Goal: Task Accomplishment & Management: Manage account settings

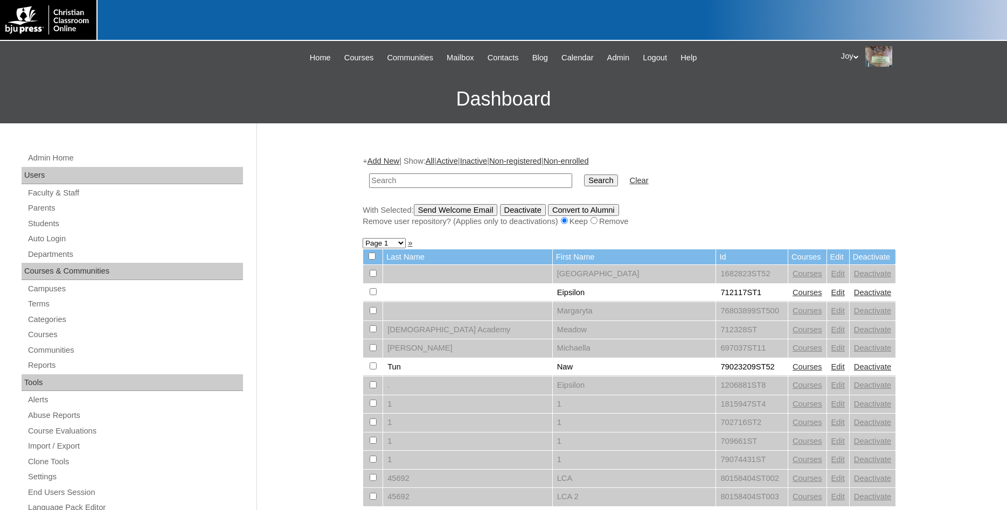
click at [468, 184] on input "text" at bounding box center [470, 180] width 203 height 15
click at [435, 181] on input "text" at bounding box center [470, 180] width 203 height 15
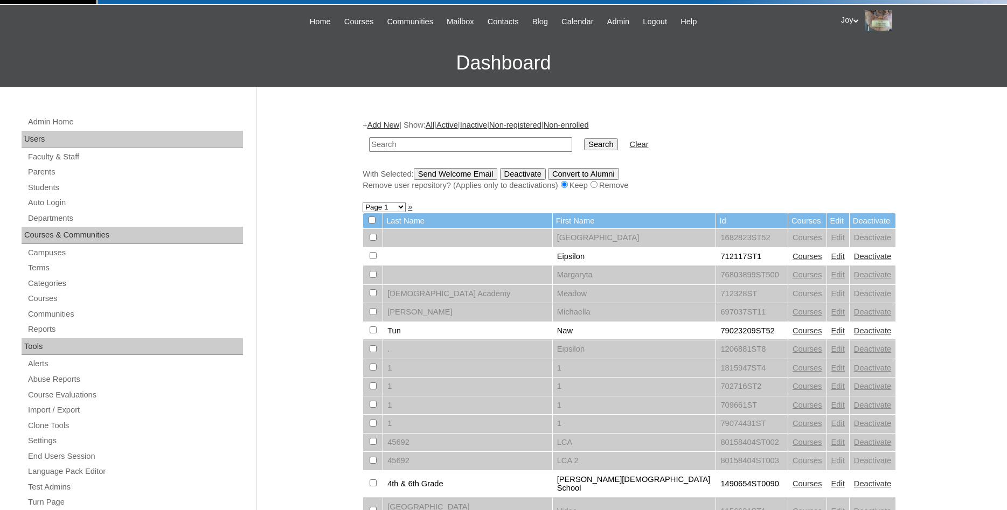
scroll to position [55, 0]
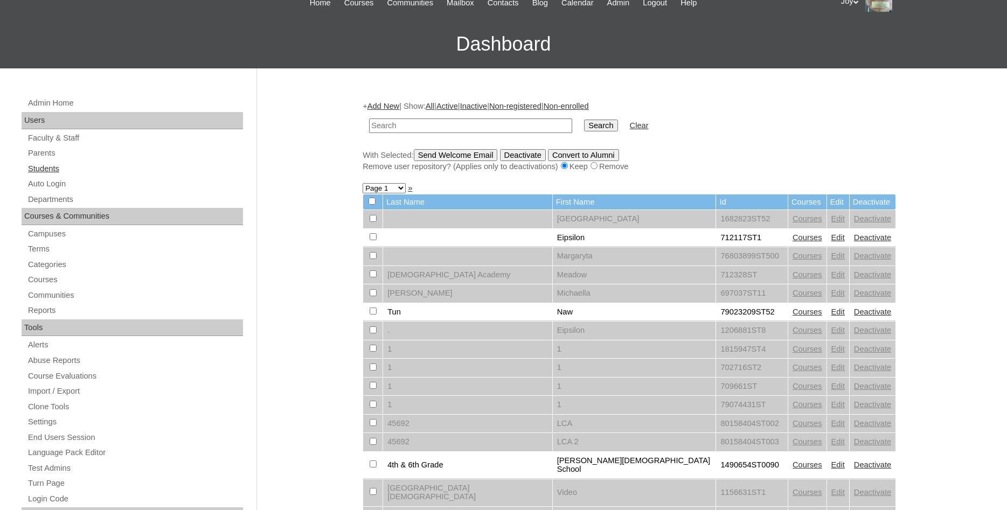
click at [36, 168] on link "Students" at bounding box center [135, 168] width 216 height 13
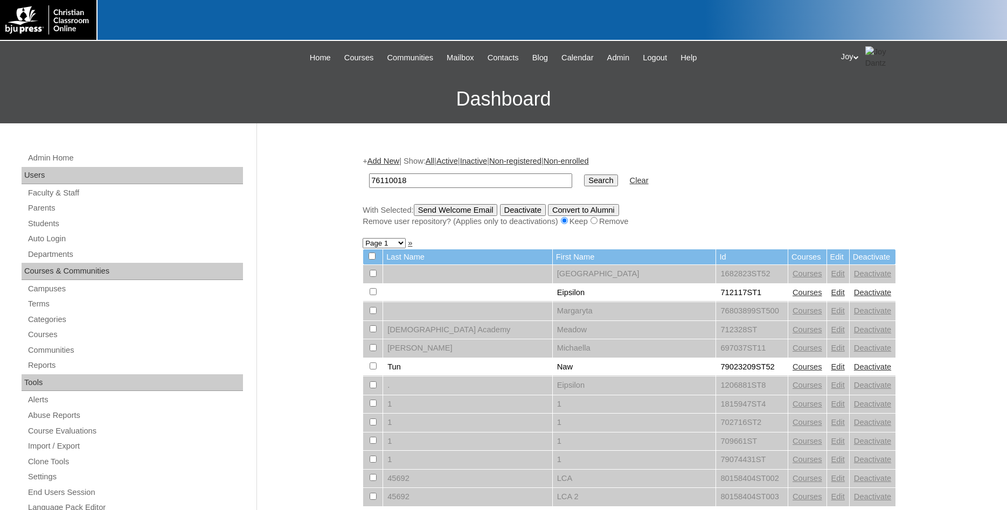
type input "76110018"
drag, startPoint x: 571, startPoint y: 183, endPoint x: 565, endPoint y: 183, distance: 6.5
click at [584, 183] on input "Search" at bounding box center [600, 181] width 33 height 12
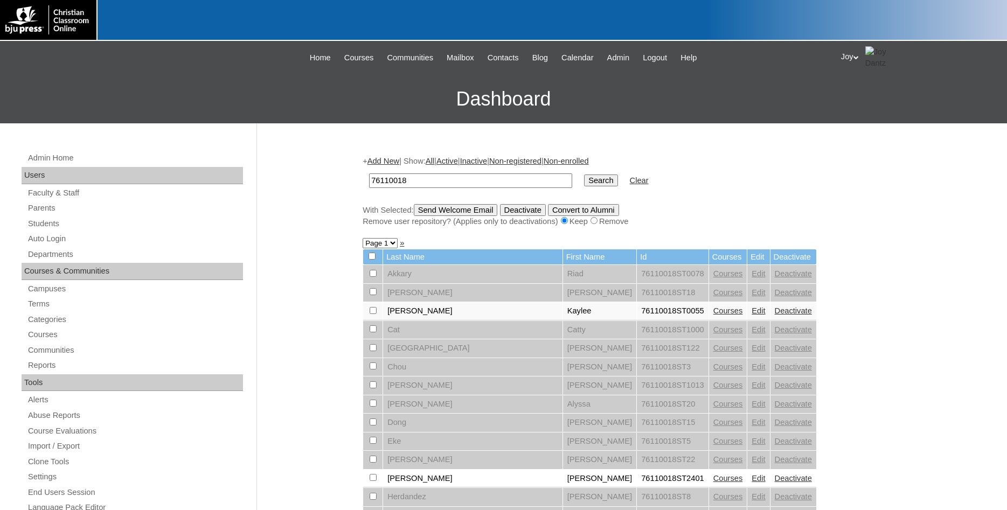
scroll to position [275, 0]
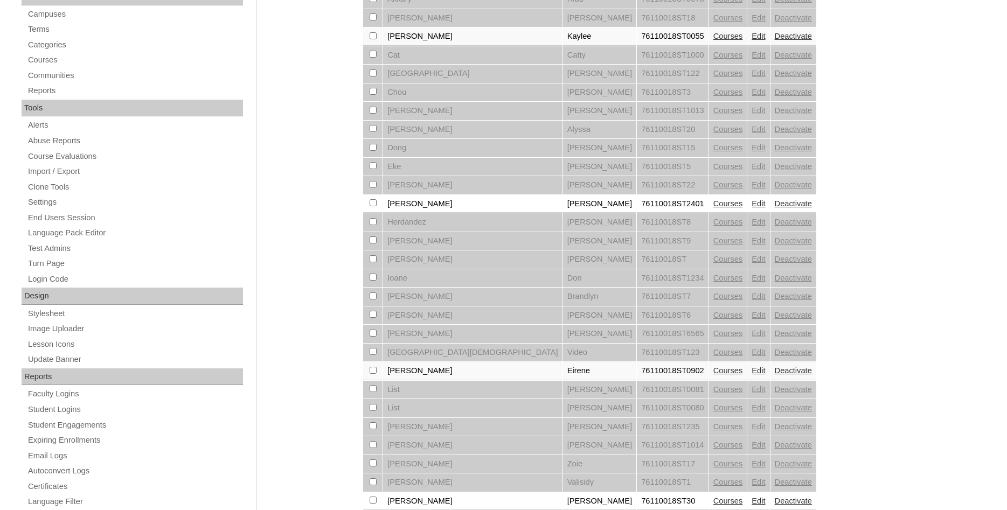
click at [751, 375] on link "Edit" at bounding box center [757, 370] width 13 height 9
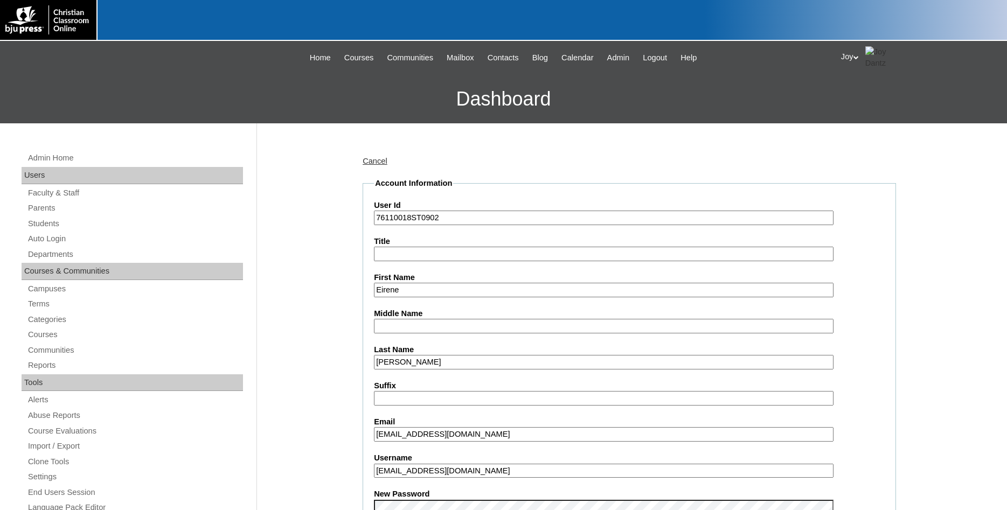
click at [370, 160] on link "Cancel" at bounding box center [374, 161] width 25 height 9
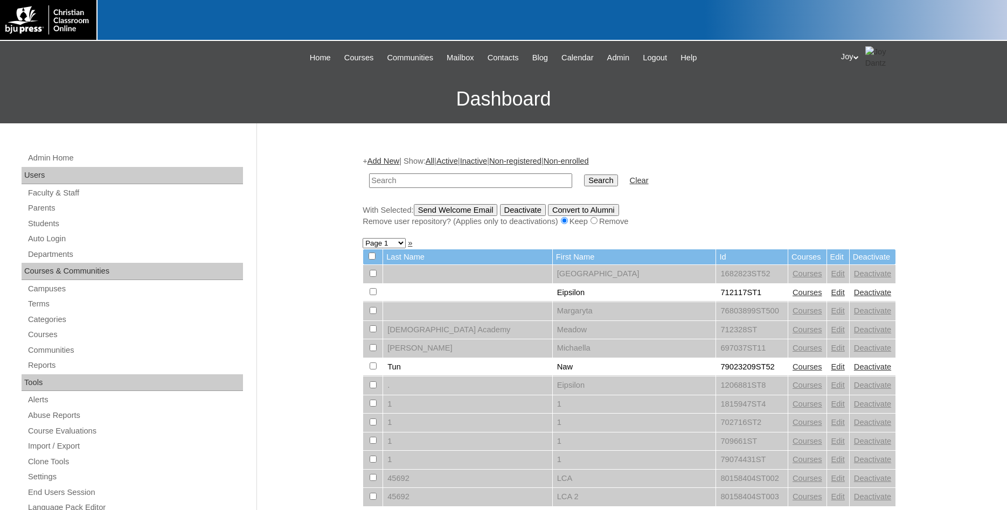
click at [429, 185] on input "text" at bounding box center [470, 180] width 203 height 15
type input "76110018"
click at [588, 178] on input "Search" at bounding box center [600, 181] width 33 height 12
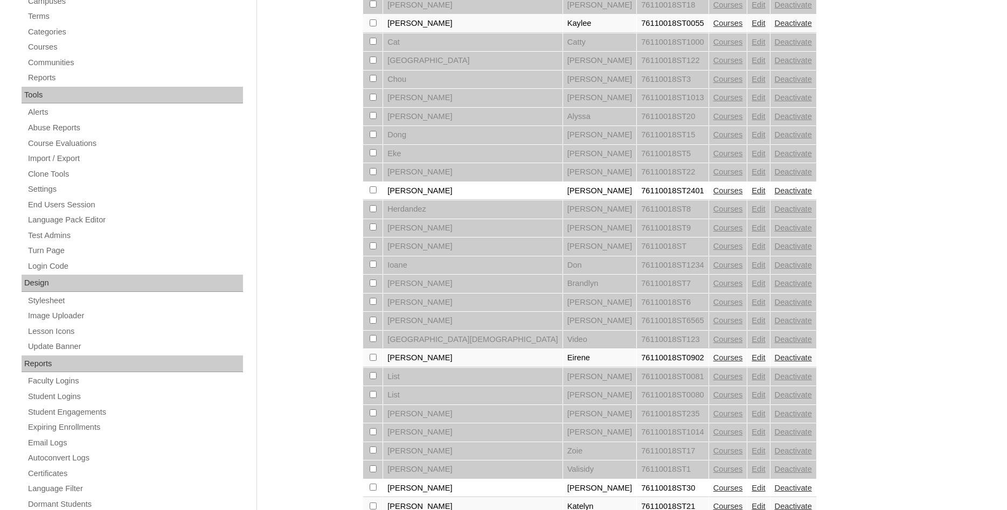
scroll to position [330, 0]
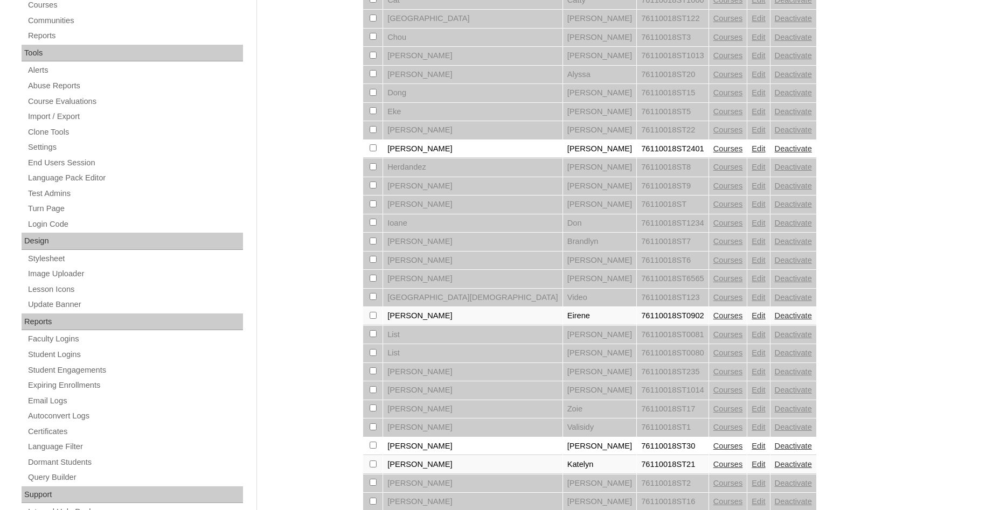
click at [713, 320] on link "Courses" at bounding box center [728, 315] width 30 height 9
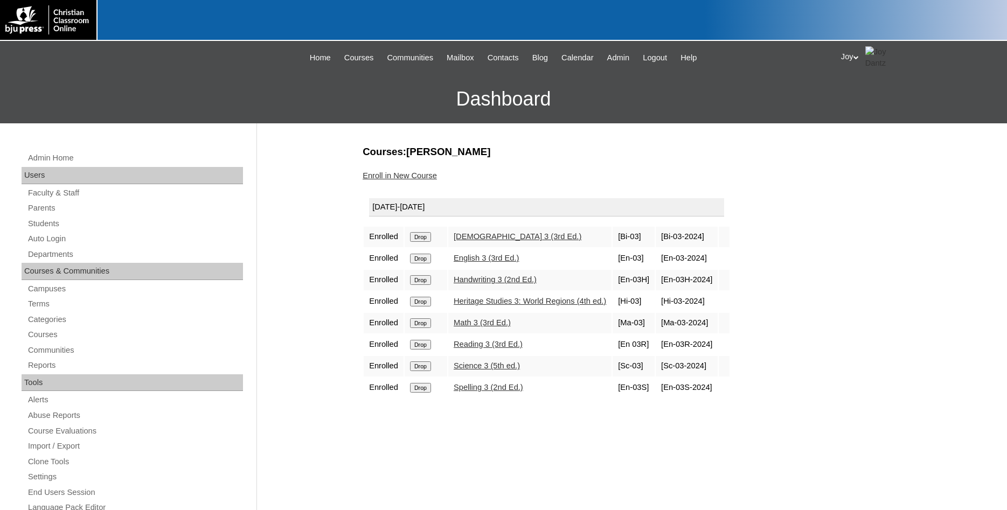
click at [402, 179] on link "Enroll in New Course" at bounding box center [399, 175] width 74 height 9
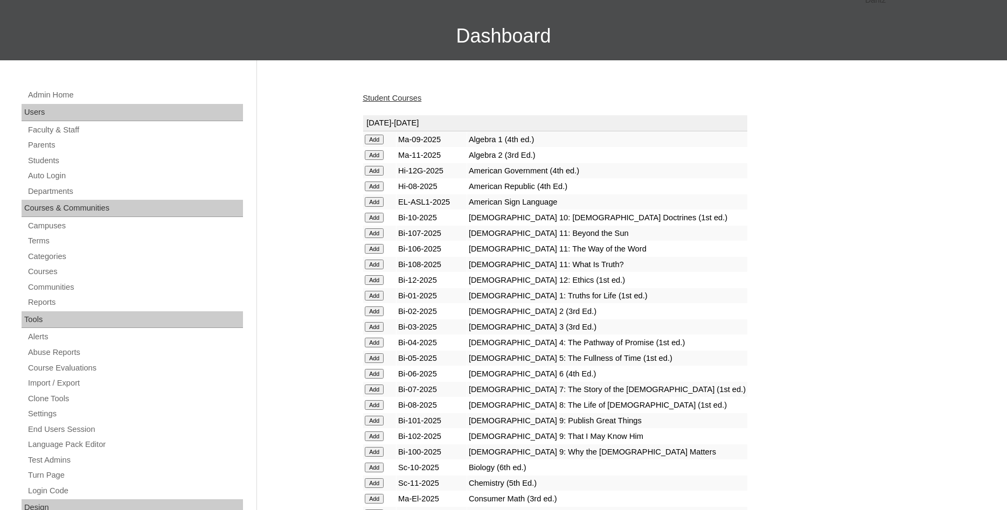
scroll to position [110, 0]
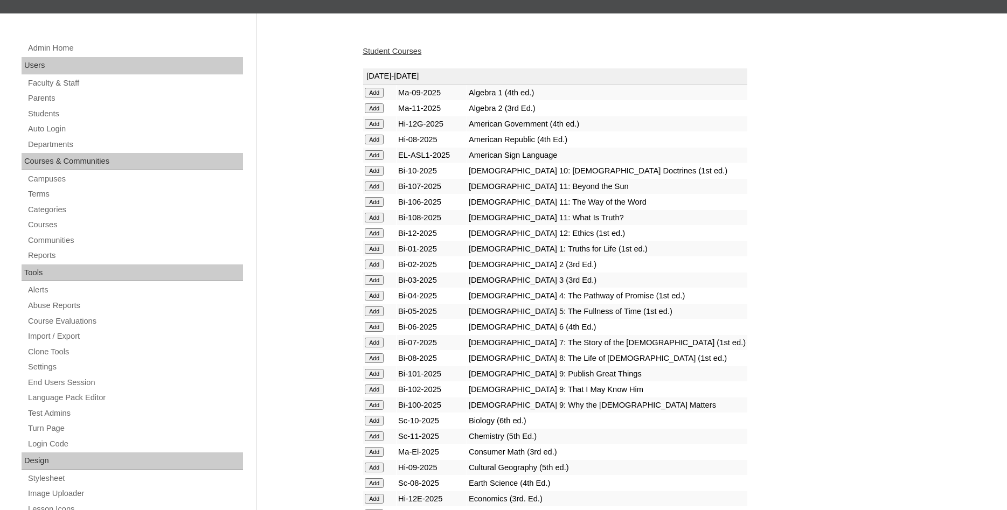
click at [374, 97] on input "Add" at bounding box center [374, 93] width 19 height 10
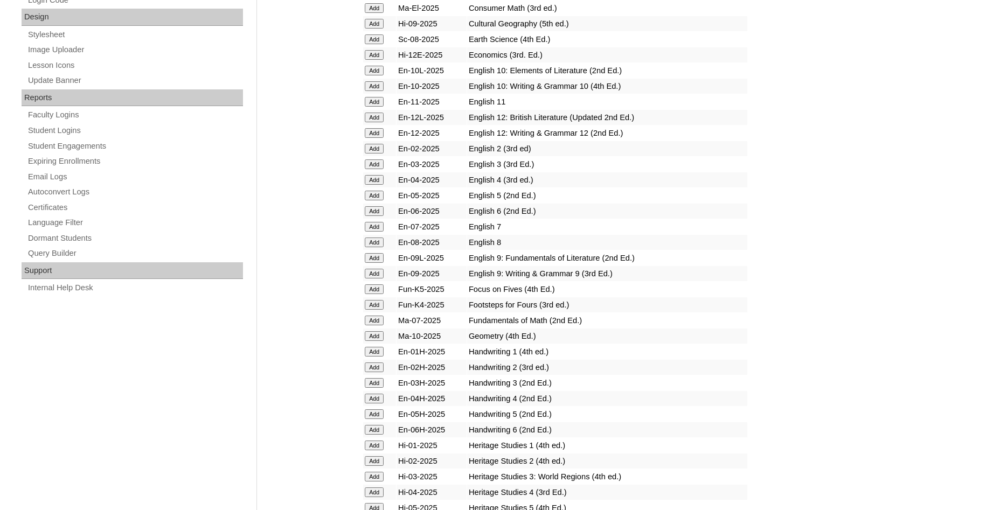
scroll to position [604, 0]
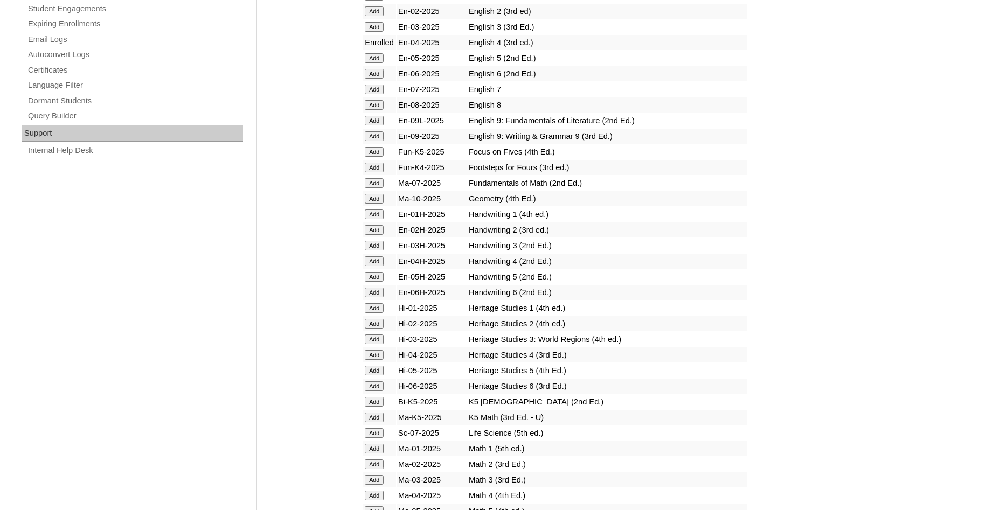
scroll to position [714, 0]
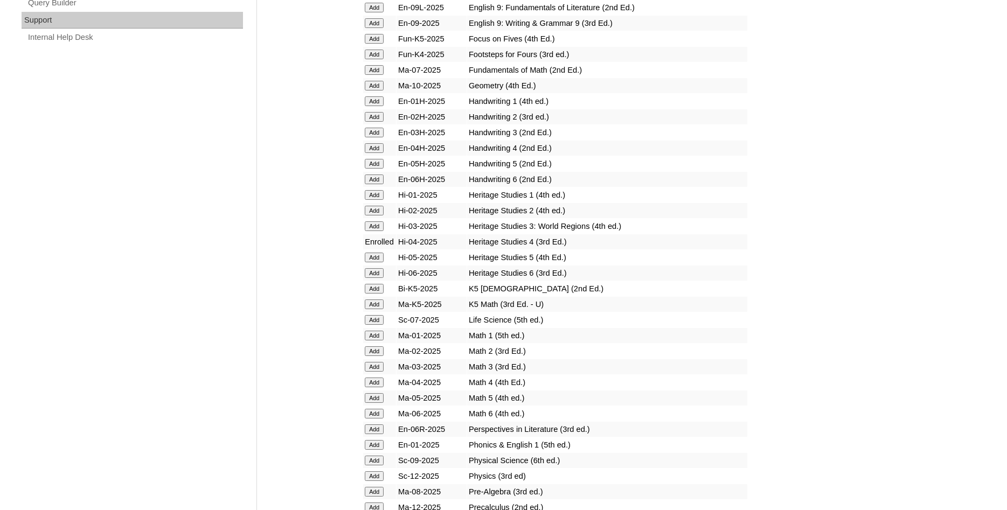
scroll to position [824, 0]
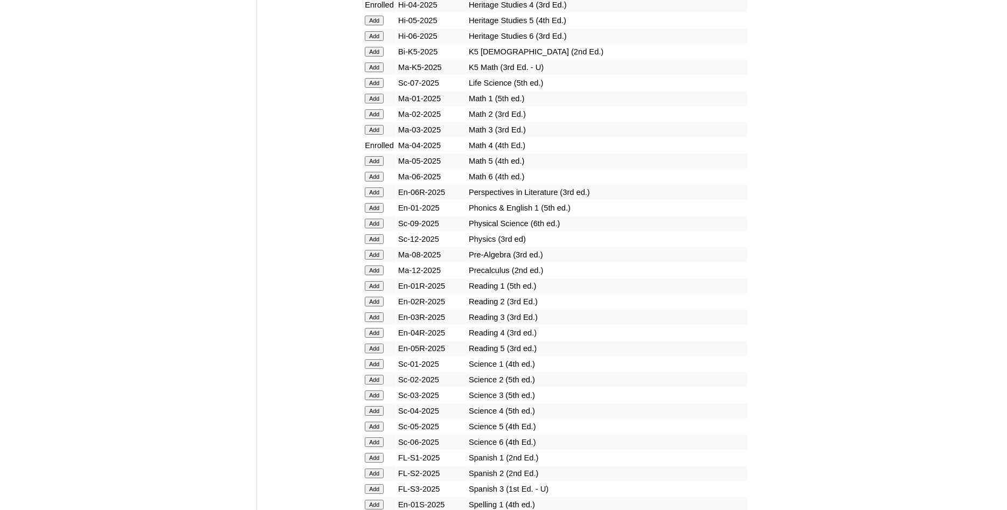
scroll to position [1044, 0]
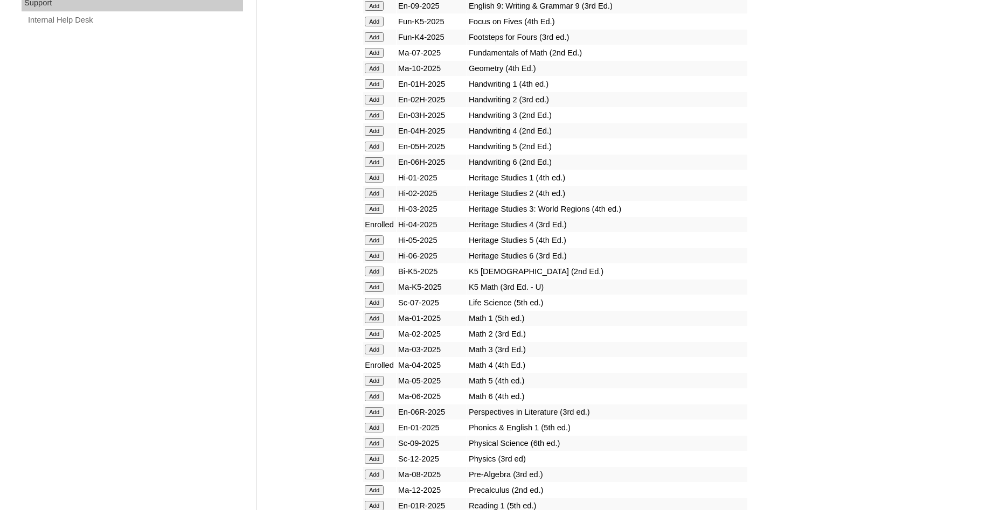
scroll to position [824, 0]
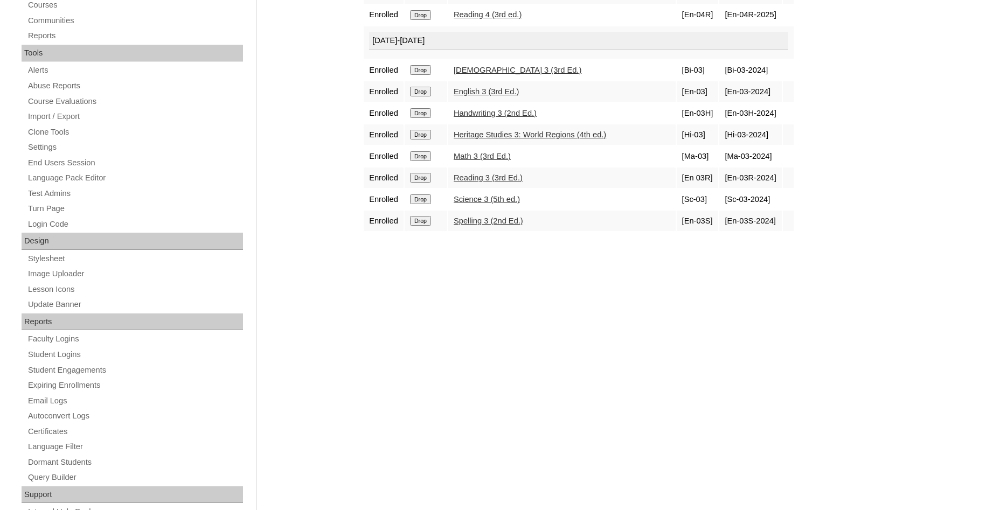
scroll to position [110, 0]
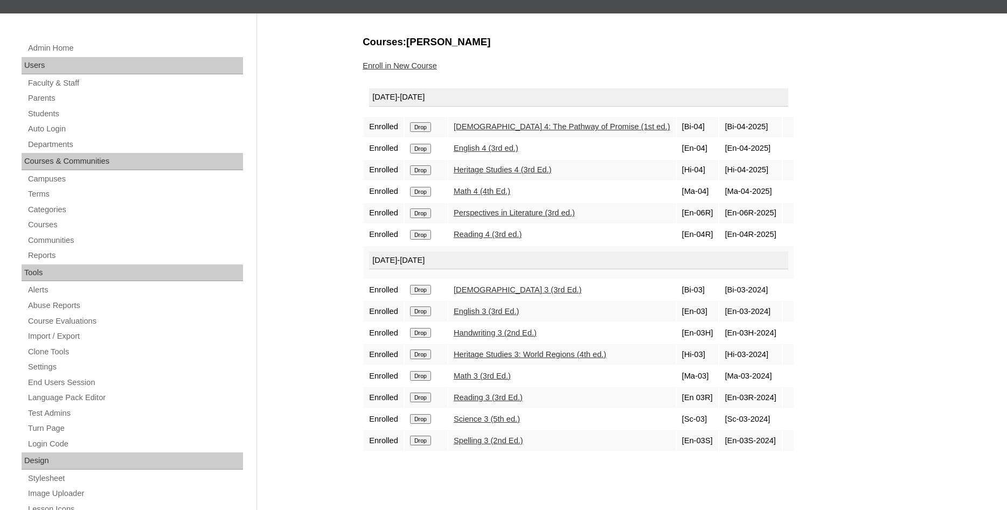
click at [418, 132] on input "Drop" at bounding box center [420, 127] width 21 height 10
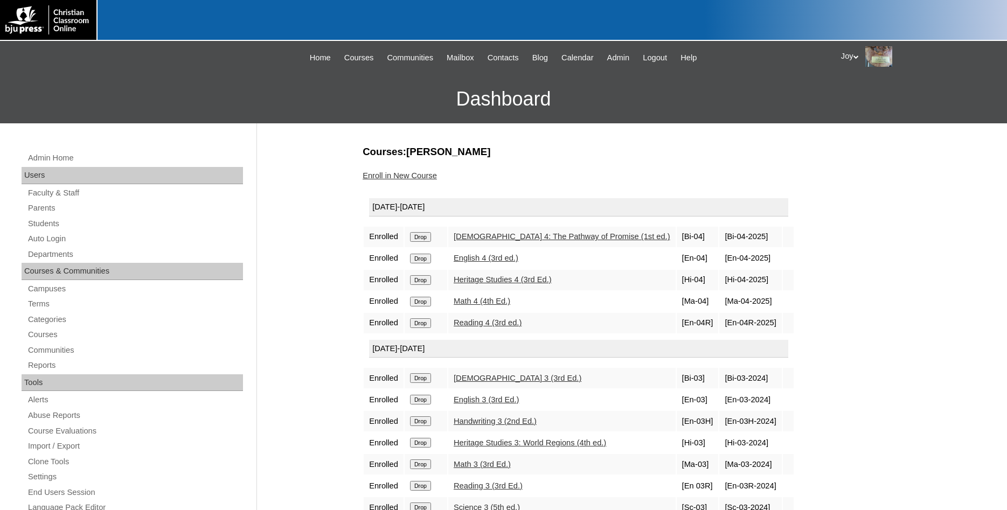
click at [404, 175] on link "Enroll in New Course" at bounding box center [399, 175] width 74 height 9
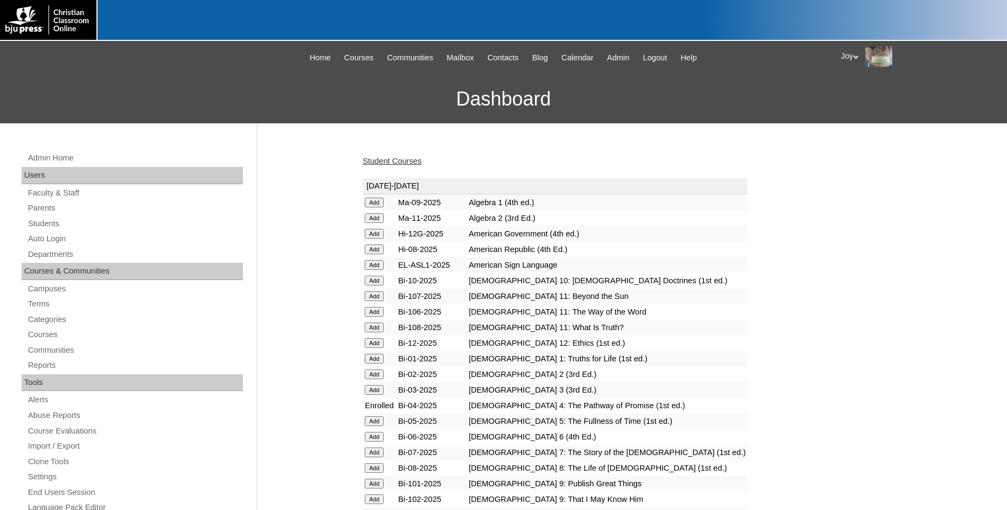
scroll to position [1044, 0]
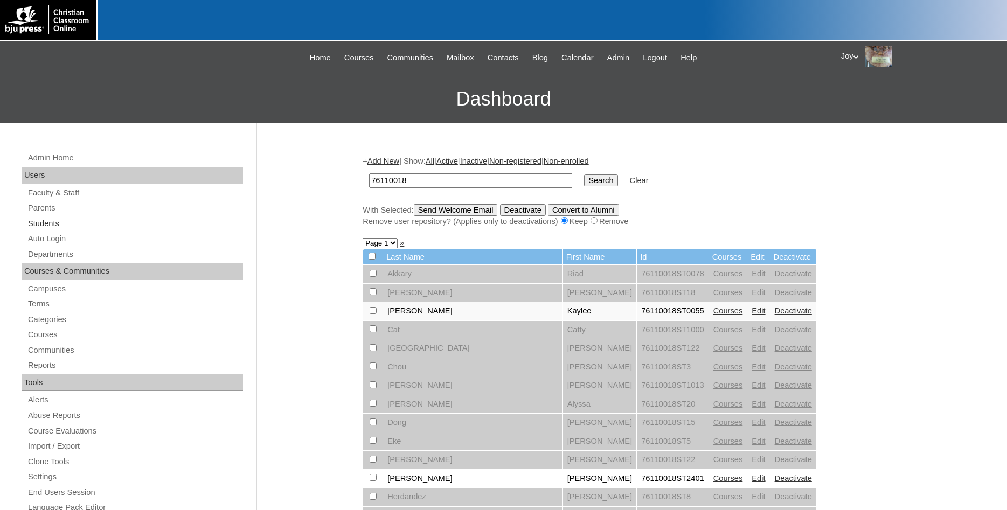
click at [43, 227] on link "Students" at bounding box center [135, 223] width 216 height 13
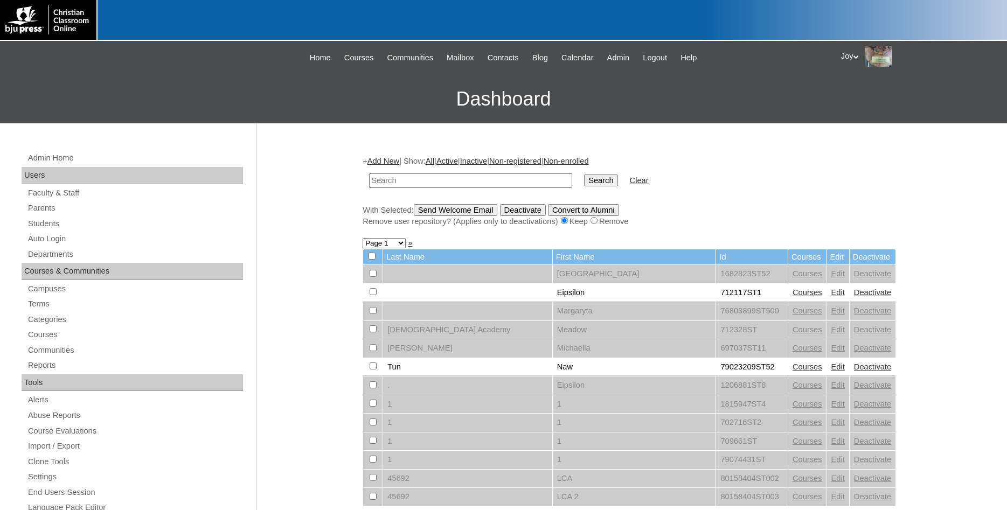
click at [430, 180] on input "text" at bounding box center [470, 180] width 203 height 15
click at [429, 181] on input "text" at bounding box center [470, 180] width 203 height 15
